Goal: Task Accomplishment & Management: Manage account settings

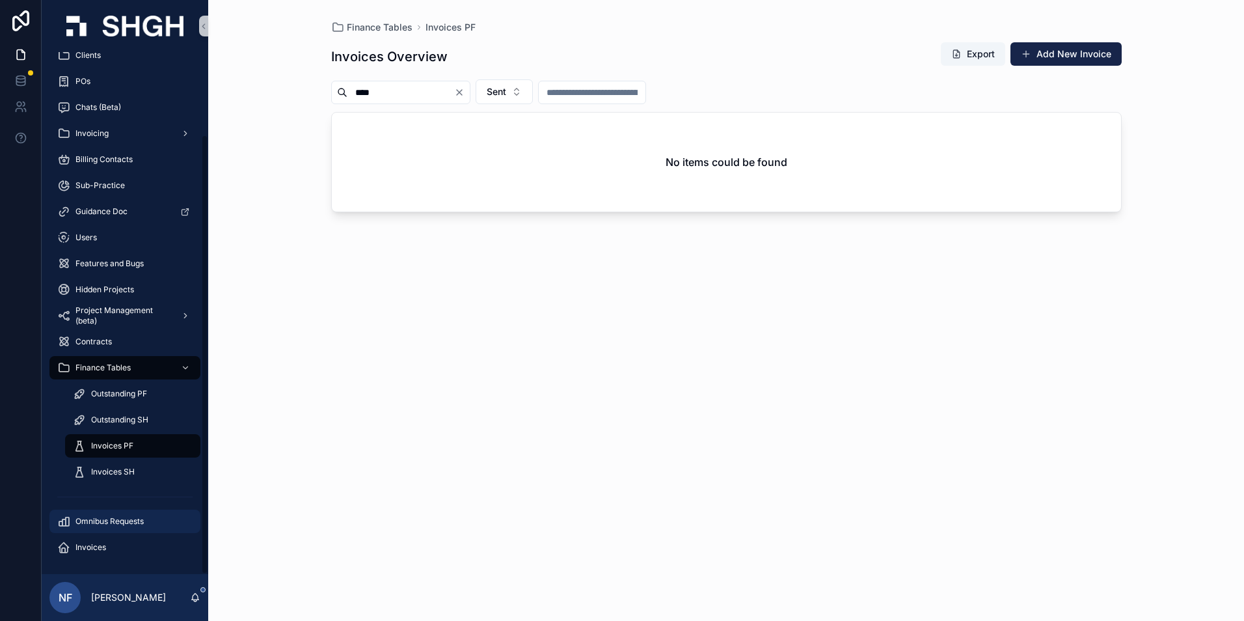
scroll to position [98, 0]
click at [111, 431] on div "Invoices PF" at bounding box center [132, 444] width 151 height 26
click at [107, 445] on span "Invoices PF" at bounding box center [112, 444] width 42 height 10
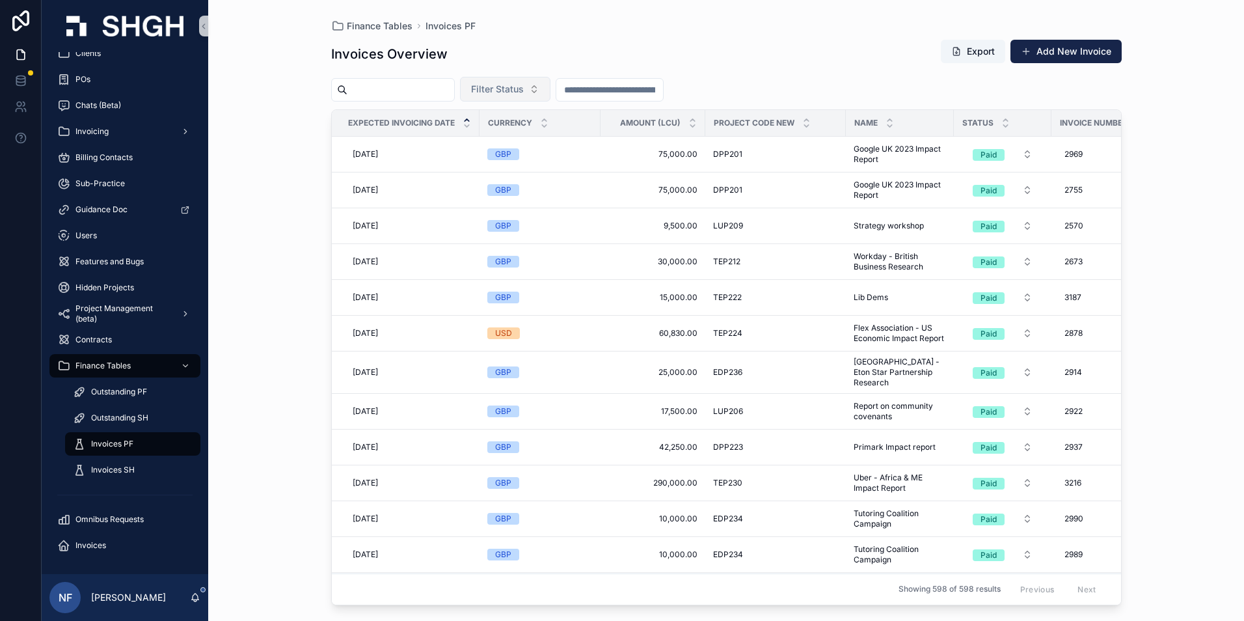
click at [546, 78] on button "Filter Status" at bounding box center [505, 89] width 90 height 25
click at [507, 137] on div "Waiting to Send" at bounding box center [538, 141] width 156 height 21
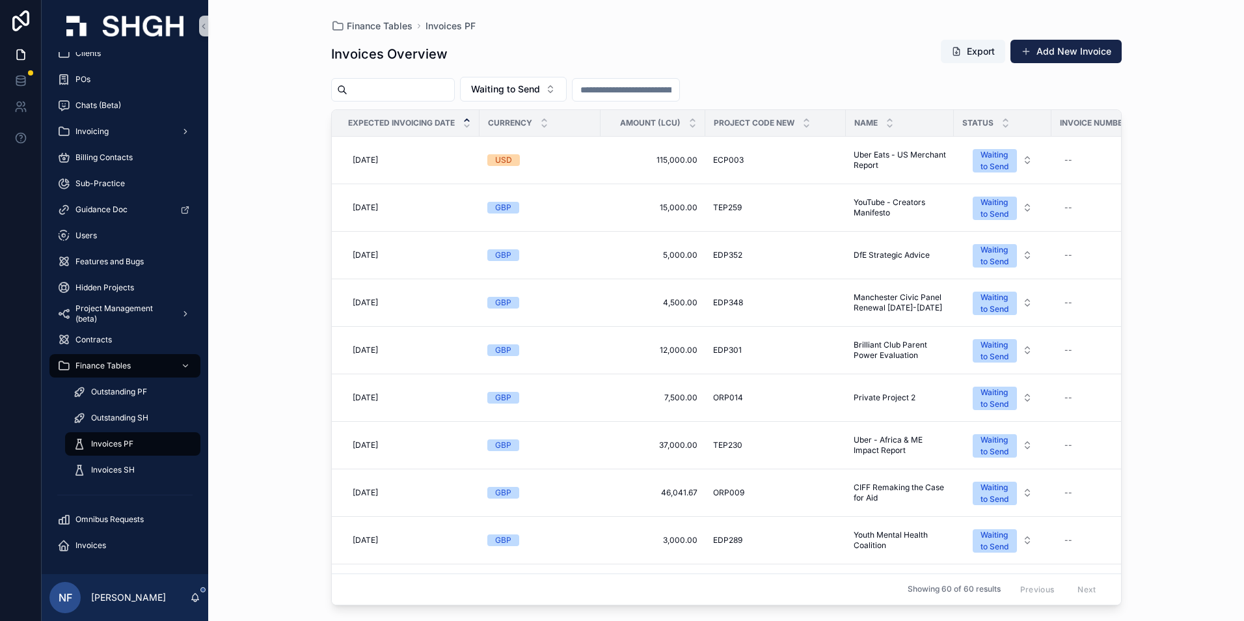
click at [406, 92] on input "****" at bounding box center [400, 90] width 107 height 18
type input "*"
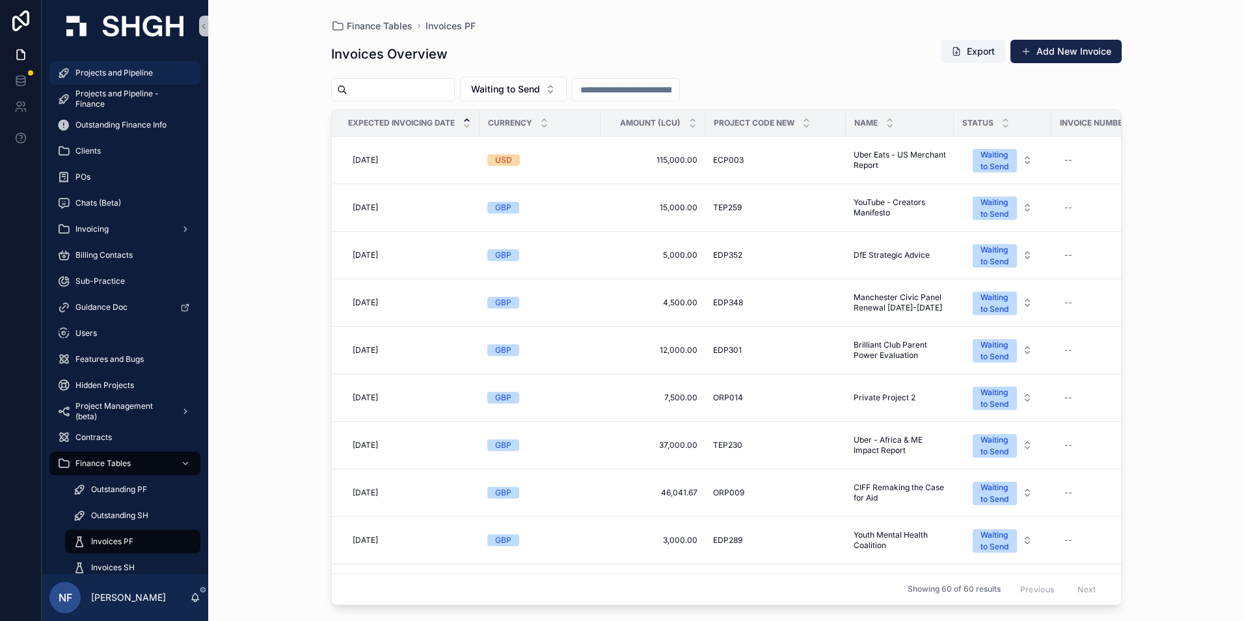
click at [103, 70] on span "Projects and Pipeline" at bounding box center [113, 73] width 77 height 10
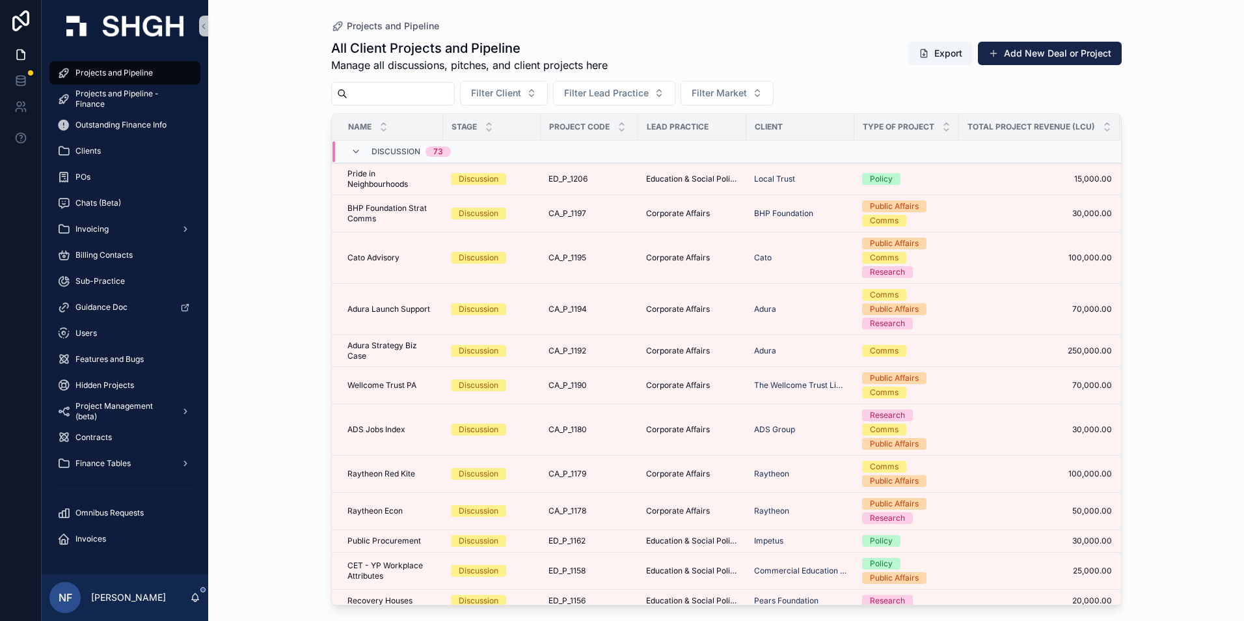
click at [381, 95] on input "scrollable content" at bounding box center [400, 94] width 107 height 18
type input "******"
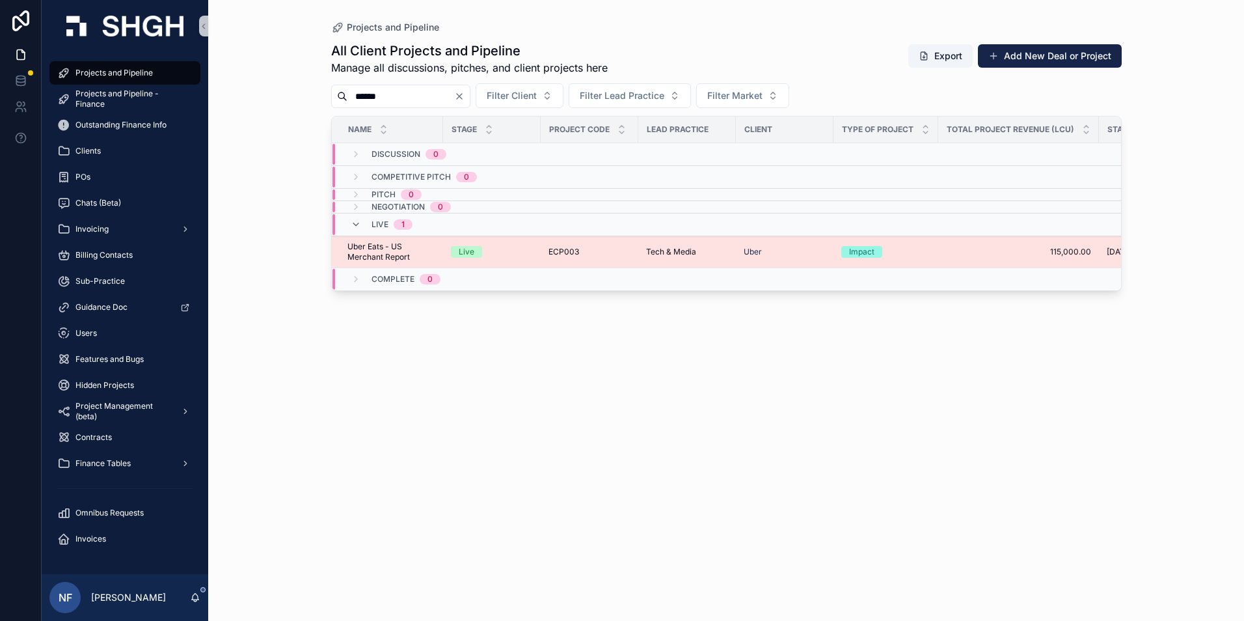
click at [390, 251] on span "Uber Eats - US Merchant Report" at bounding box center [391, 251] width 88 height 21
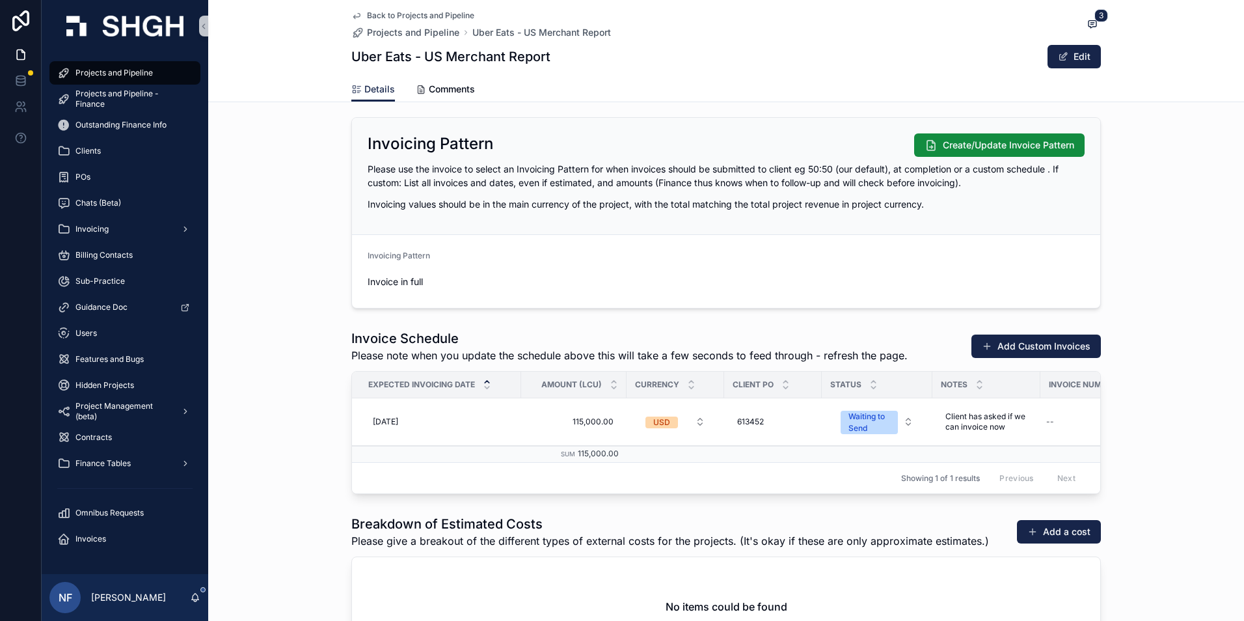
scroll to position [1366, 0]
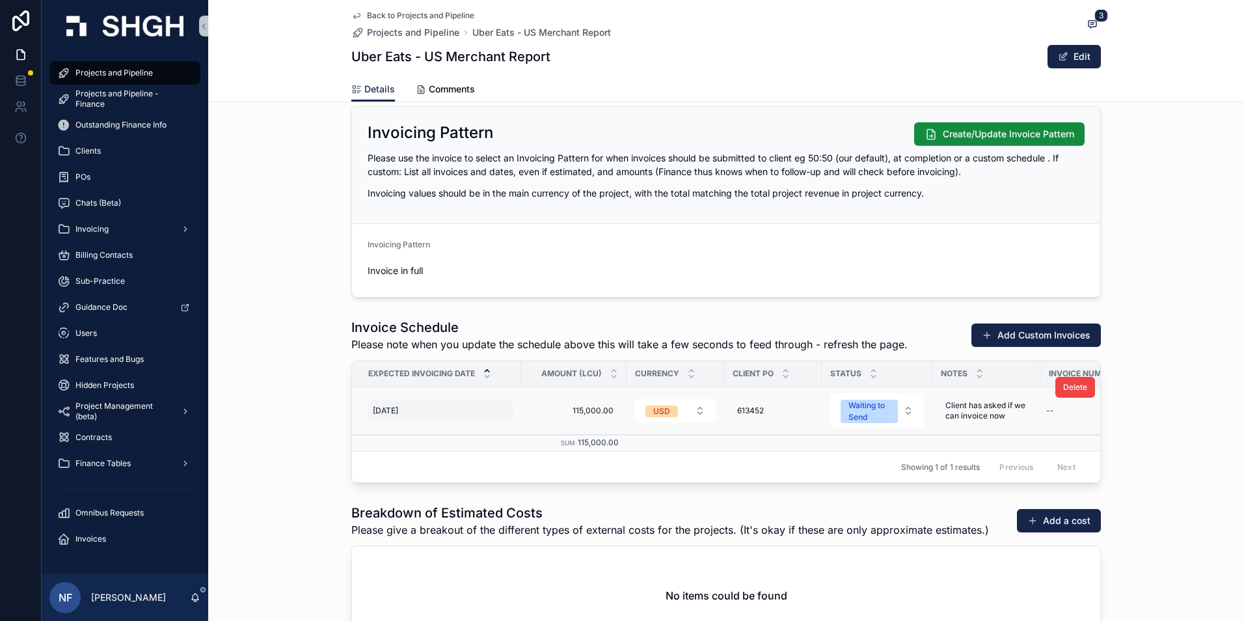
click at [396, 418] on div "[DATE] [DATE]" at bounding box center [441, 410] width 146 height 21
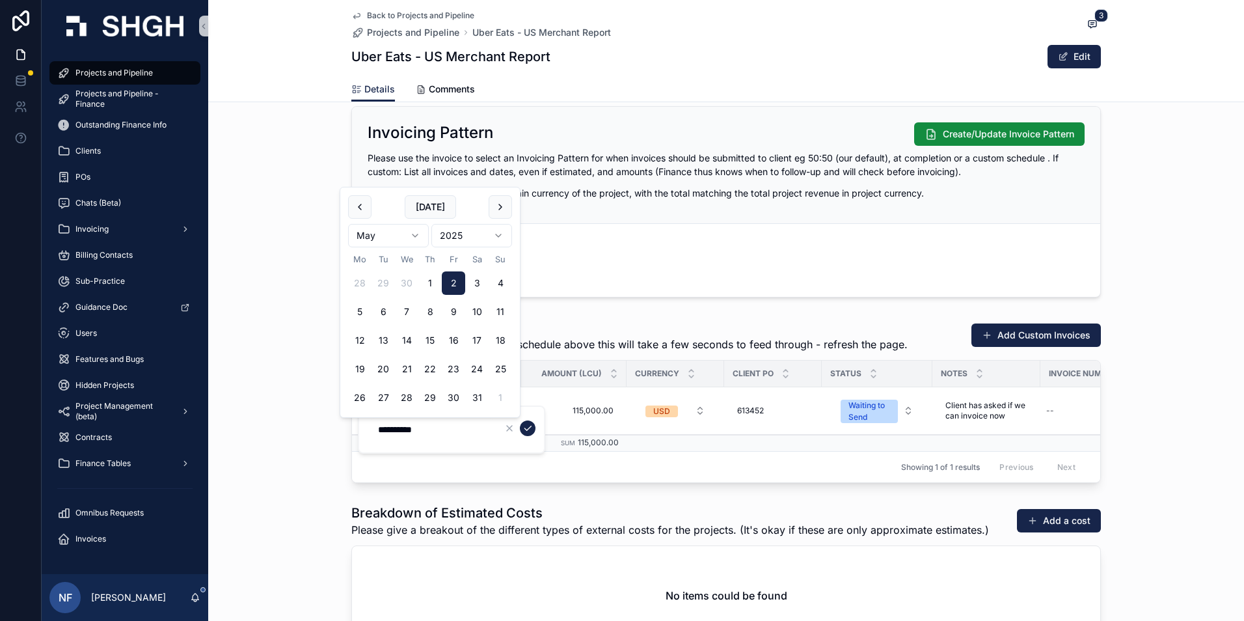
click at [416, 236] on html "Projects and Pipeline Projects and Pipeline - Finance Outstanding Finance Info …" at bounding box center [622, 310] width 1244 height 621
click at [450, 399] on button "29" at bounding box center [453, 397] width 23 height 23
type input "**********"
click at [530, 425] on icon "scrollable content" at bounding box center [527, 428] width 10 height 10
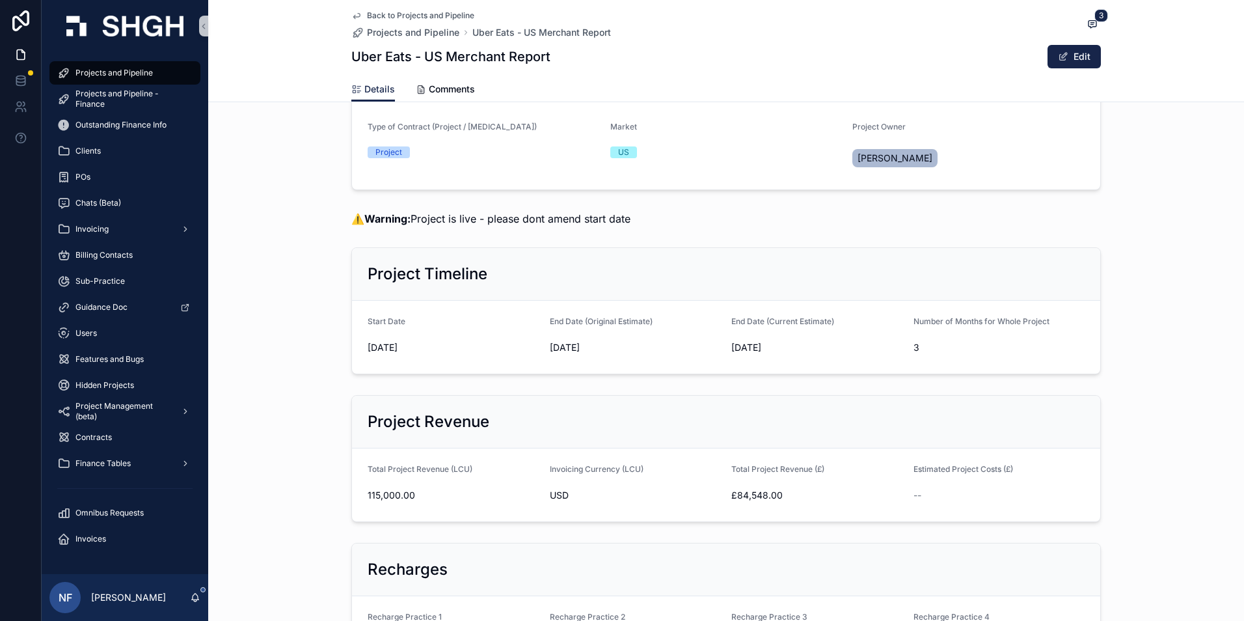
scroll to position [0, 0]
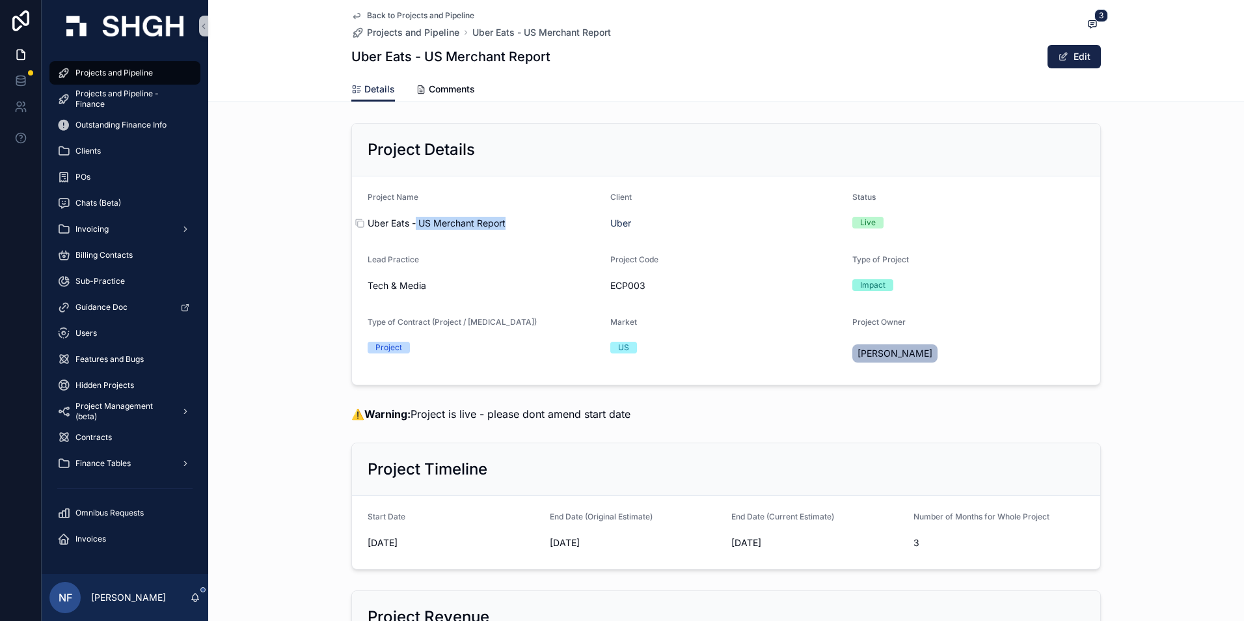
drag, startPoint x: 413, startPoint y: 222, endPoint x: 504, endPoint y: 224, distance: 90.5
click at [504, 224] on span "Uber Eats - US Merchant Report" at bounding box center [484, 223] width 232 height 13
drag, startPoint x: 504, startPoint y: 224, endPoint x: 496, endPoint y: 223, distance: 7.8
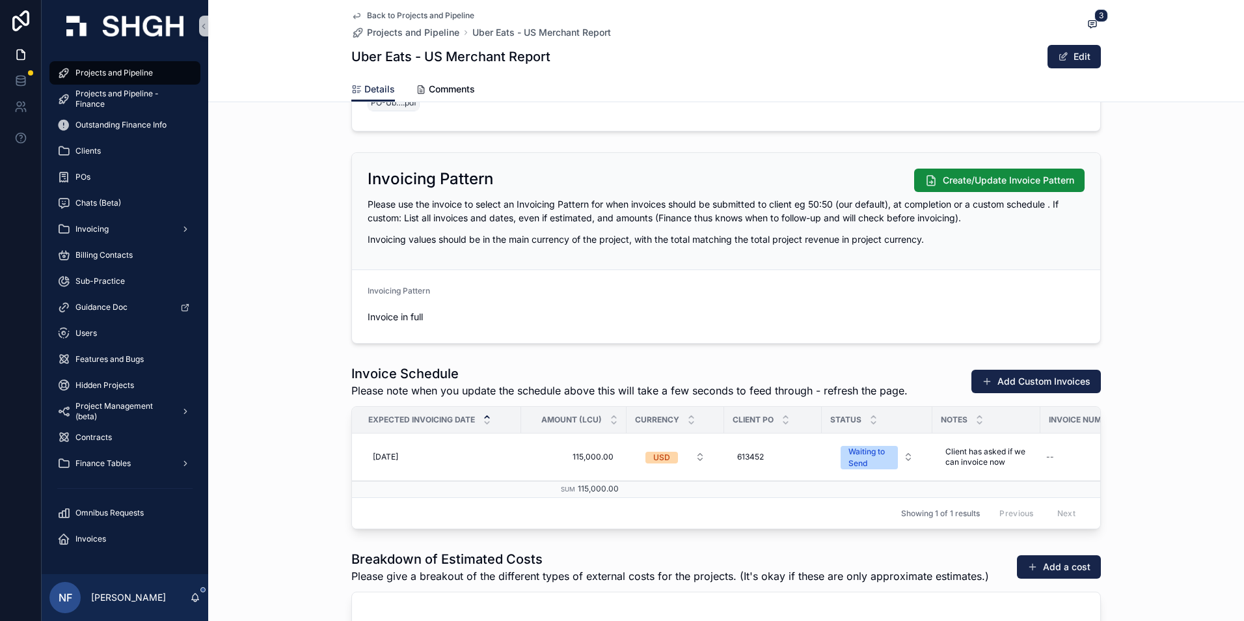
scroll to position [1496, 0]
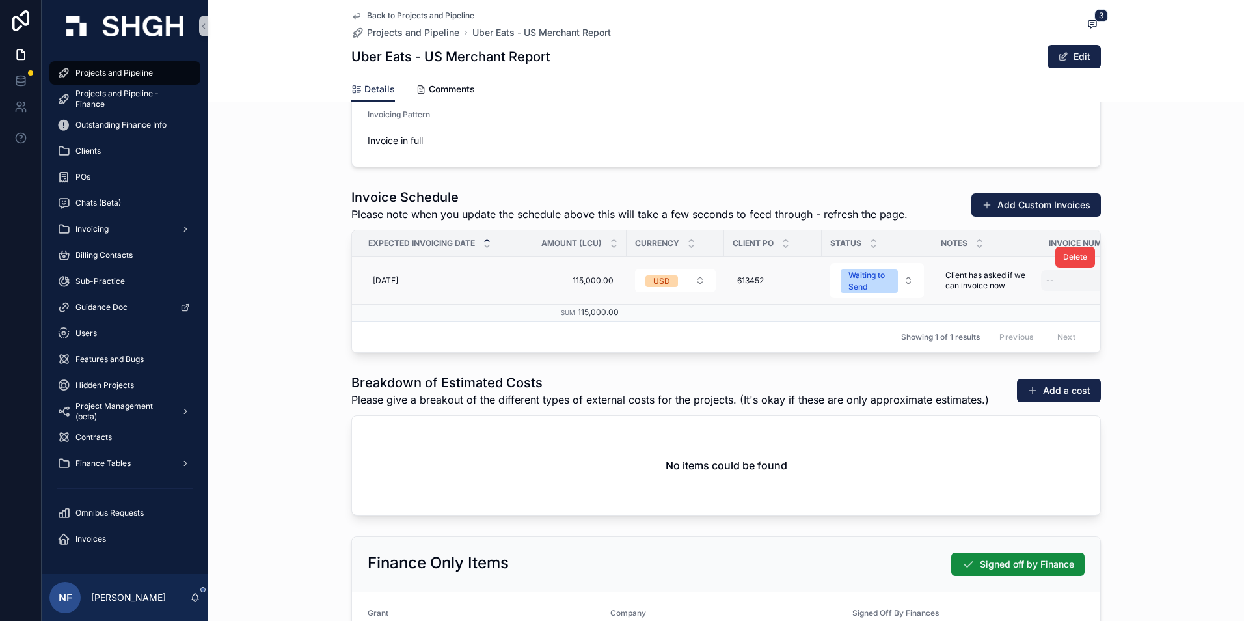
click at [1046, 279] on div "--" at bounding box center [1050, 280] width 8 height 10
type input "****"
click at [1200, 301] on icon "scrollable content" at bounding box center [1201, 298] width 10 height 10
